Goal: Find specific page/section: Find specific page/section

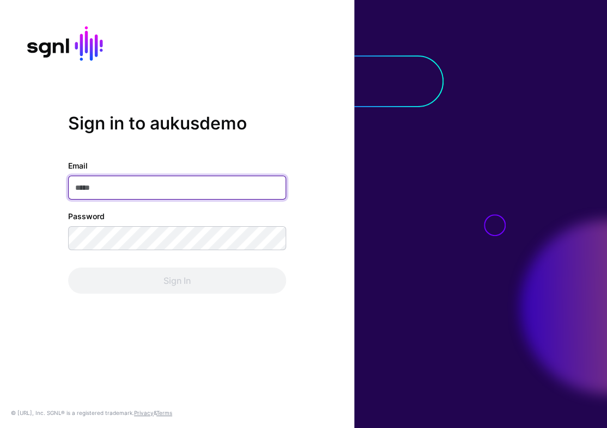
click at [219, 188] on input "Email" at bounding box center [177, 188] width 218 height 24
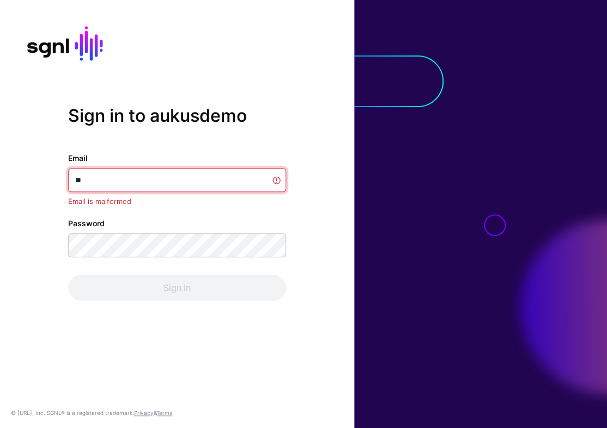
type input "*"
click at [317, 221] on div "Sign in to aukusdemo Email Email is required Password Sign In" at bounding box center [177, 215] width 354 height 218
click at [234, 173] on input "Email" at bounding box center [177, 180] width 218 height 24
click at [200, 174] on input "Email" at bounding box center [177, 180] width 218 height 24
type input "****"
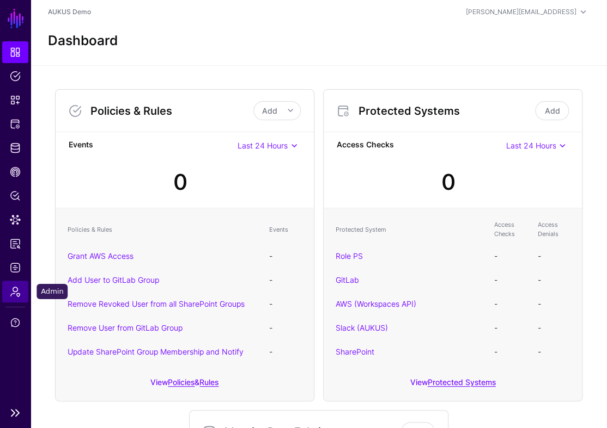
click at [8, 281] on link "Admin" at bounding box center [15, 292] width 26 height 22
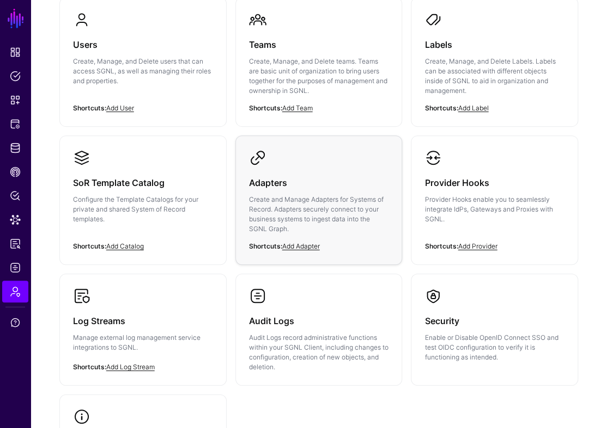
scroll to position [152, 0]
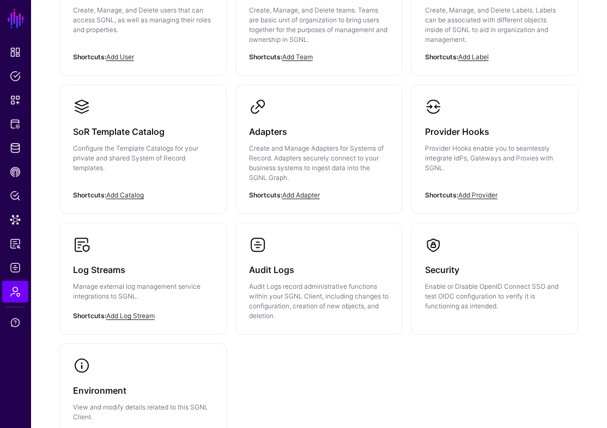
click at [313, 252] on link "Audit Logs Audit Logs record administrative functions within your SGNL Client, …" at bounding box center [319, 278] width 166 height 111
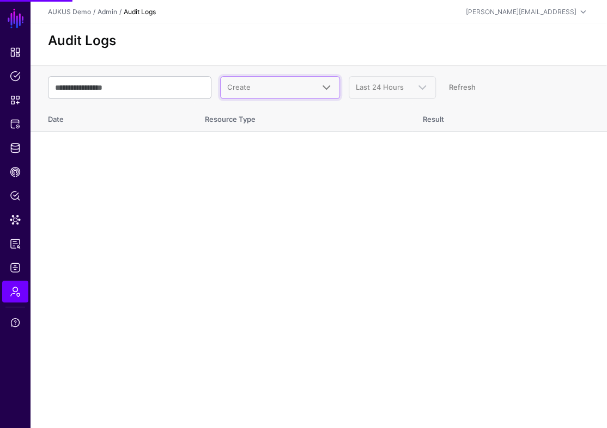
click at [287, 83] on span "Create" at bounding box center [270, 87] width 86 height 11
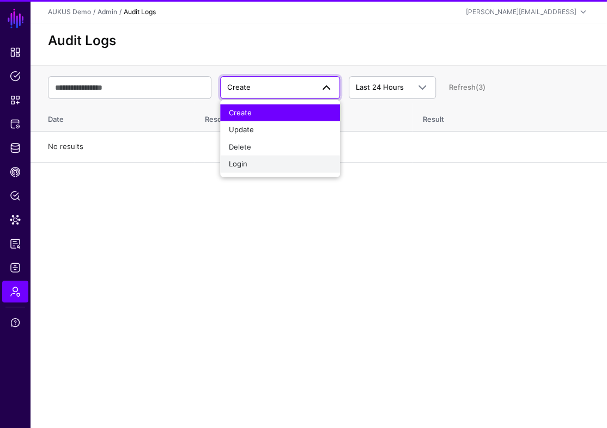
click at [256, 168] on div "Login" at bounding box center [280, 164] width 102 height 11
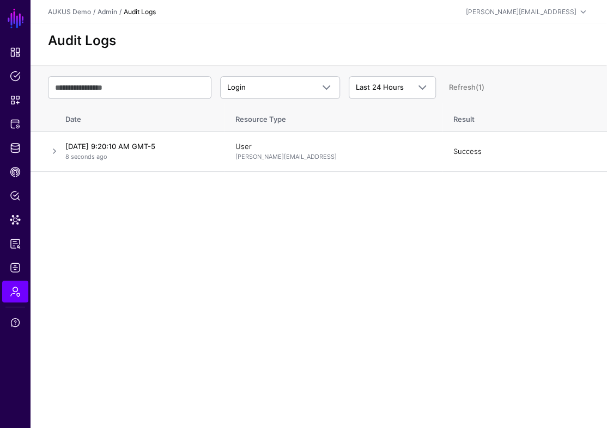
click at [426, 72] on div "Login Create Update Delete Login Last 24 Hours Last 24 Hours Last 7 Days Last 3…" at bounding box center [318, 88] width 541 height 32
click at [409, 88] on span at bounding box center [419, 87] width 20 height 13
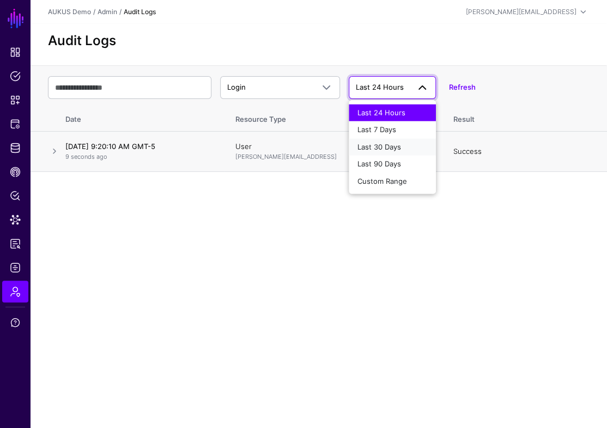
click at [379, 149] on span "Last 30 Days" at bounding box center [379, 146] width 44 height 9
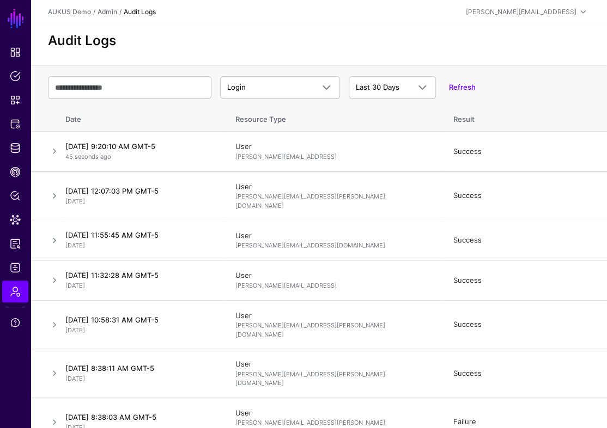
click at [470, 51] on div "Audit Logs" at bounding box center [318, 44] width 576 height 41
click at [383, 68] on th "Login Create Update Delete Login Last 30 Days Last 24 Hours Last 7 Days Last 30…" at bounding box center [318, 84] width 576 height 38
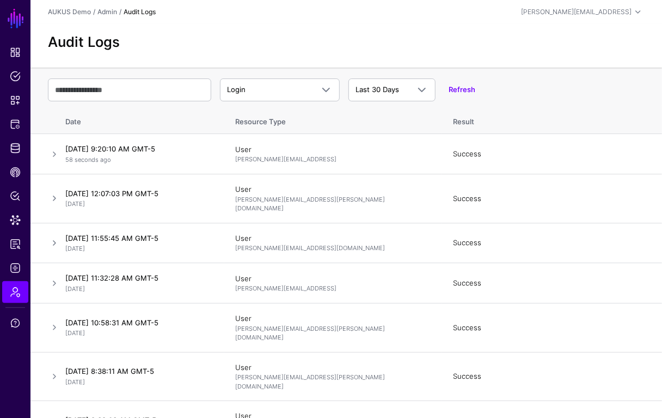
click at [393, 50] on div "Audit Logs" at bounding box center [346, 46] width 632 height 44
click at [390, 28] on div "Audit Logs" at bounding box center [346, 46] width 632 height 44
click at [363, 22] on header "AUKUS Demo / Admin / Audit Logs [PERSON_NAME][EMAIL_ADDRESS] [PERSON_NAME] [PER…" at bounding box center [346, 12] width 632 height 24
click at [432, 29] on div "Audit Logs" at bounding box center [346, 46] width 632 height 44
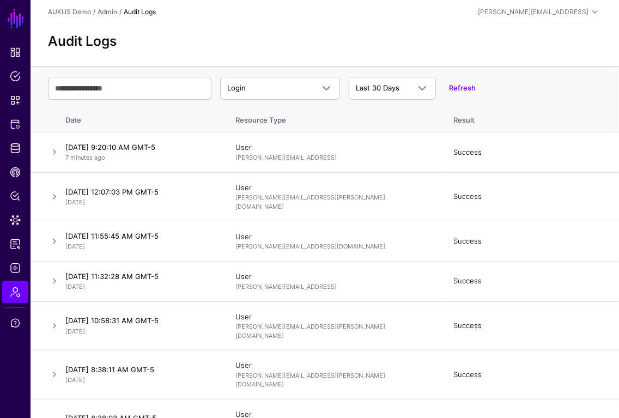
click at [354, 30] on div "Audit Logs" at bounding box center [324, 45] width 588 height 42
